Goal: Find specific page/section: Find specific page/section

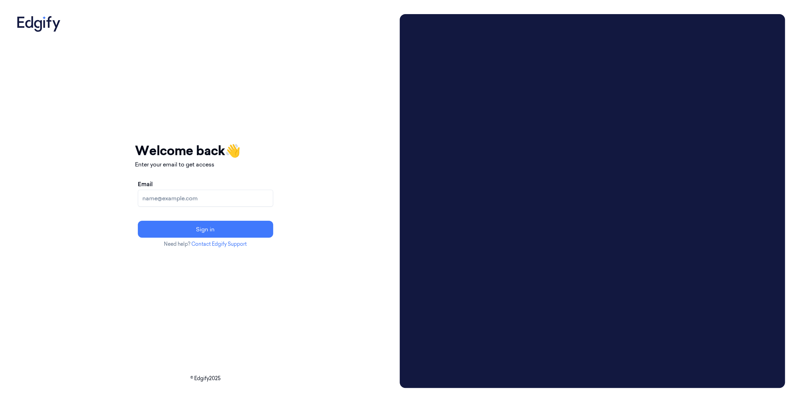
click at [174, 199] on input "Email" at bounding box center [205, 198] width 135 height 17
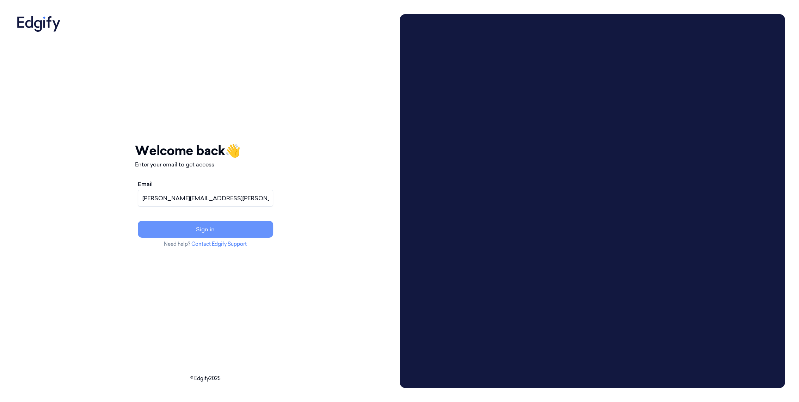
type input "adams.alexis@heb.com"
click at [203, 233] on button "Sign in" at bounding box center [205, 229] width 135 height 17
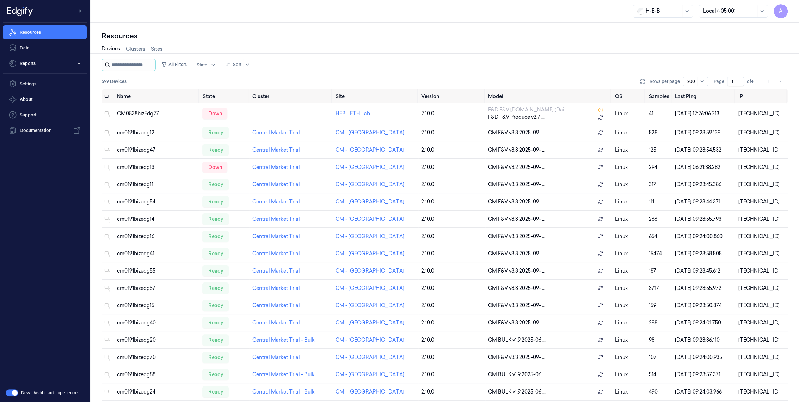
click at [128, 66] on input "string" at bounding box center [133, 64] width 42 height 11
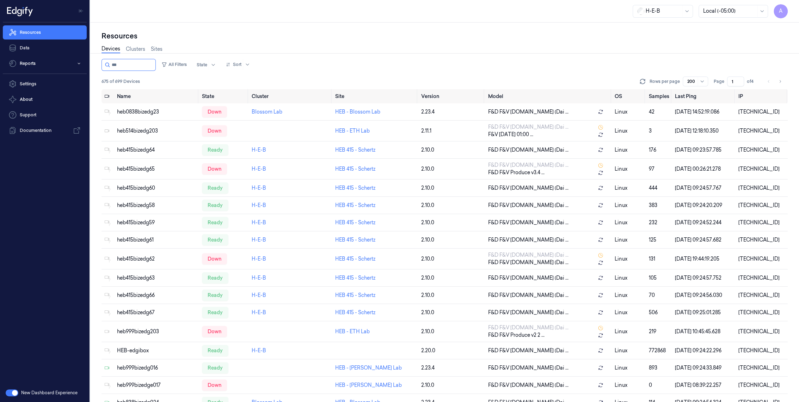
type input "***"
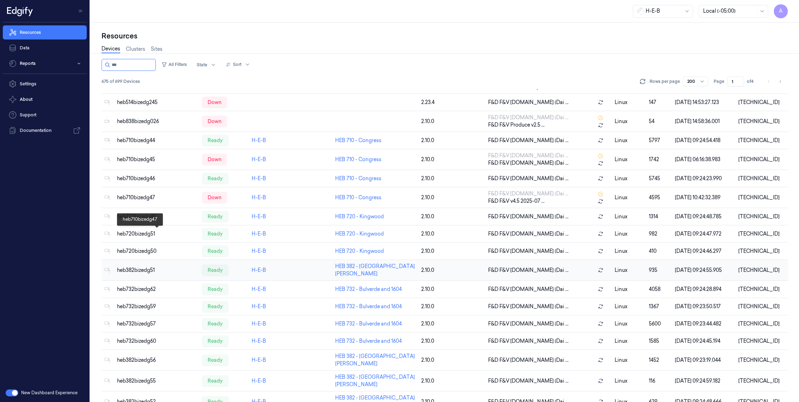
scroll to position [352, 0]
